Goal: Find specific page/section: Find specific page/section

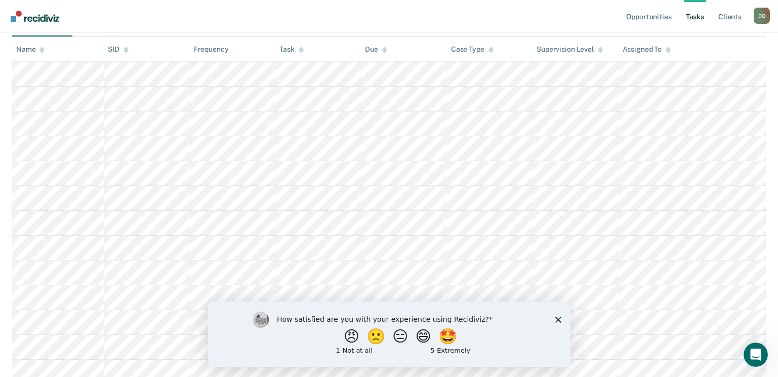
scroll to position [273, 0]
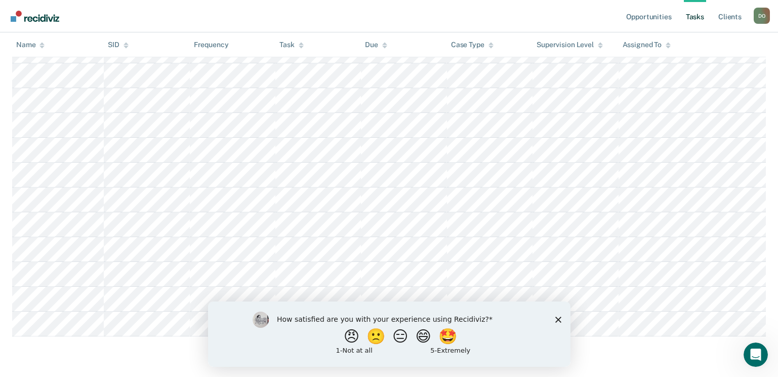
click at [557, 320] on polygon "Close survey" at bounding box center [558, 319] width 6 height 6
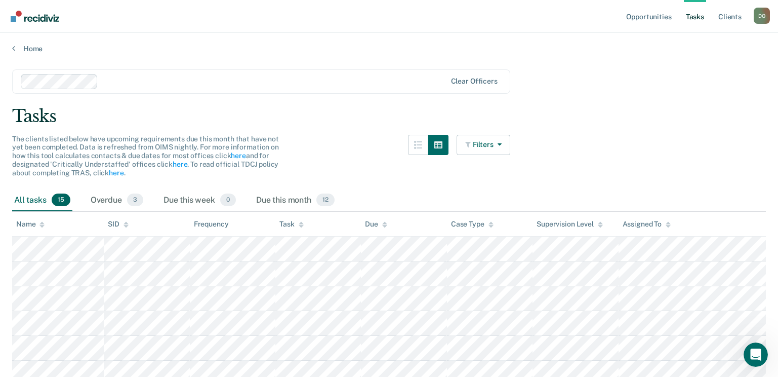
scroll to position [0, 0]
click at [653, 18] on link "Opportunities" at bounding box center [648, 16] width 49 height 32
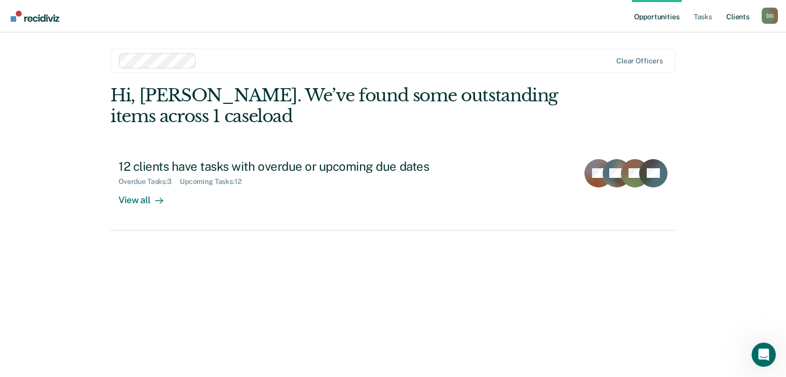
click at [740, 17] on link "Client s" at bounding box center [737, 16] width 27 height 32
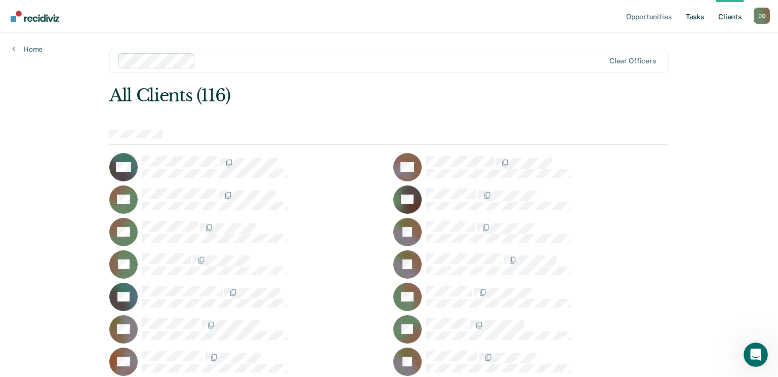
click at [693, 17] on link "Tasks" at bounding box center [695, 16] width 22 height 32
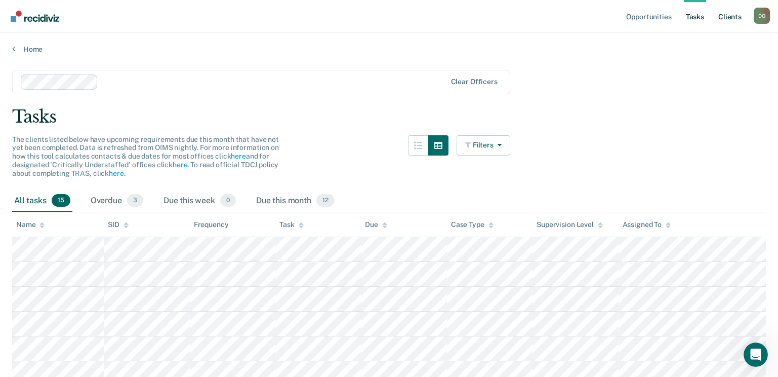
click at [729, 18] on link "Client s" at bounding box center [730, 16] width 27 height 32
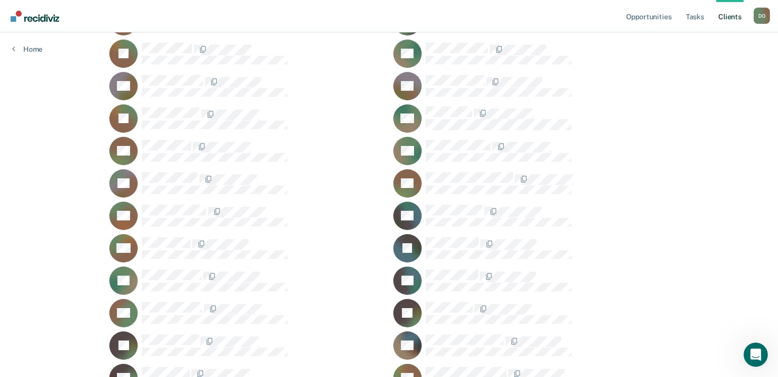
scroll to position [456, 0]
